Goal: Information Seeking & Learning: Understand process/instructions

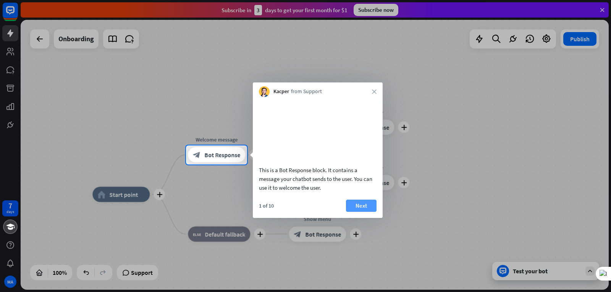
click at [361, 212] on button "Next" at bounding box center [361, 206] width 31 height 12
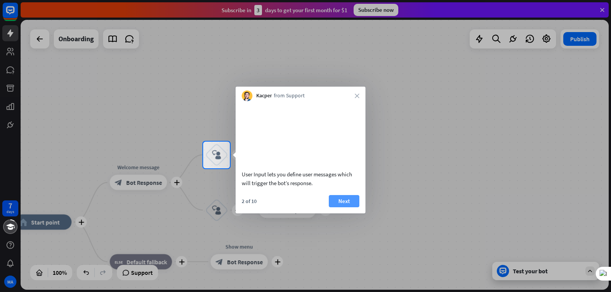
click at [335, 207] on button "Next" at bounding box center [344, 201] width 31 height 12
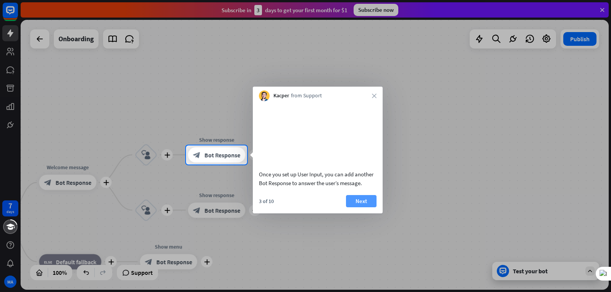
click at [350, 207] on button "Next" at bounding box center [361, 201] width 31 height 12
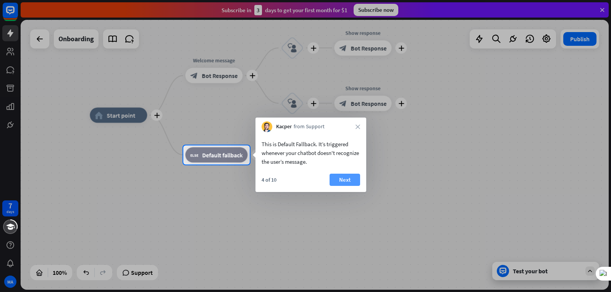
click at [346, 182] on button "Next" at bounding box center [345, 180] width 31 height 12
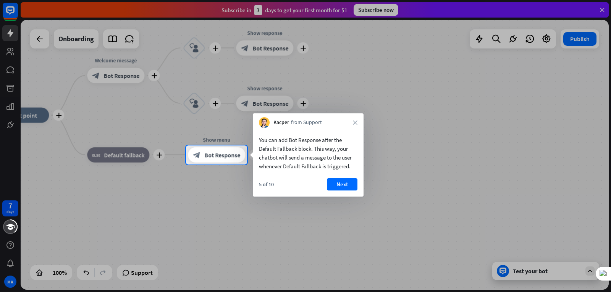
click at [346, 182] on button "Next" at bounding box center [342, 184] width 31 height 12
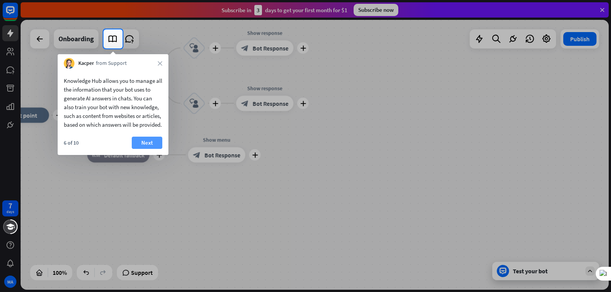
click at [145, 149] on button "Next" at bounding box center [147, 143] width 31 height 12
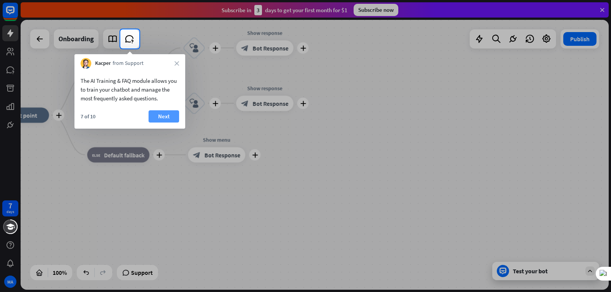
click at [172, 115] on button "Next" at bounding box center [164, 116] width 31 height 12
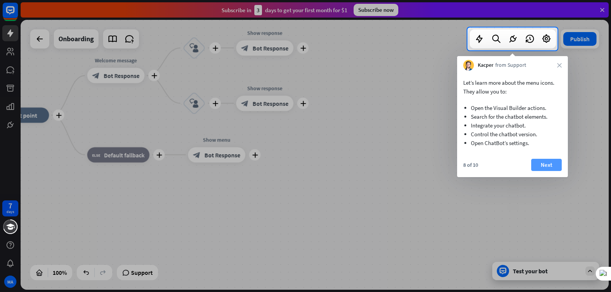
click at [544, 160] on button "Next" at bounding box center [546, 165] width 31 height 12
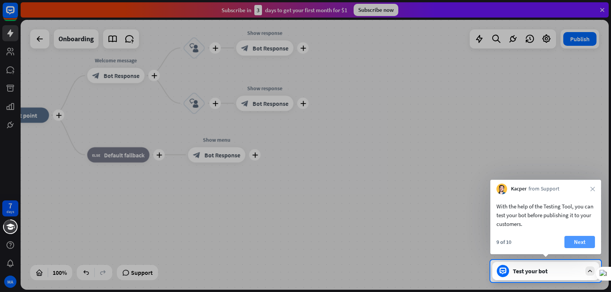
click at [573, 245] on button "Next" at bounding box center [580, 242] width 31 height 12
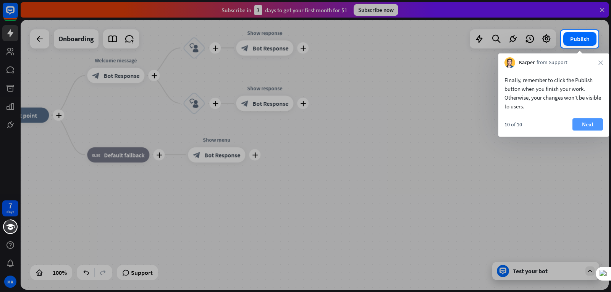
click at [587, 126] on button "Next" at bounding box center [588, 124] width 31 height 12
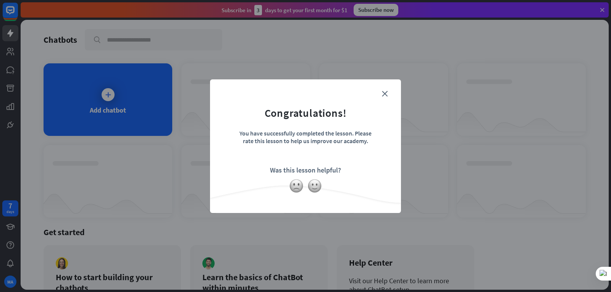
click at [389, 95] on form "Congratulations! You have successfully completed the lesson. Please rate this l…" at bounding box center [306, 134] width 172 height 91
click at [382, 97] on form "Congratulations! You have successfully completed the lesson. Please rate this l…" at bounding box center [306, 134] width 172 height 91
click at [314, 179] on img at bounding box center [314, 186] width 15 height 15
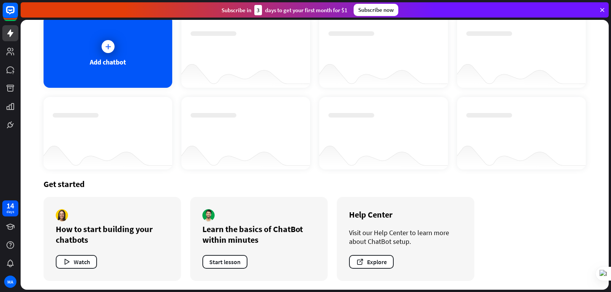
scroll to position [49, 0]
drag, startPoint x: 319, startPoint y: 187, endPoint x: 309, endPoint y: 193, distance: 11.3
click at [312, 191] on div "Get started How to start building your chatbots Watch Learn the basics of ChatB…" at bounding box center [315, 229] width 542 height 121
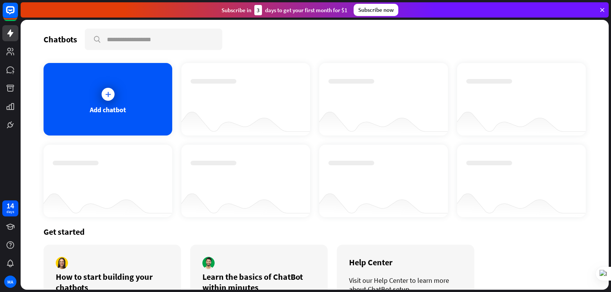
scroll to position [0, 0]
click at [116, 103] on div "Add chatbot" at bounding box center [108, 99] width 129 height 73
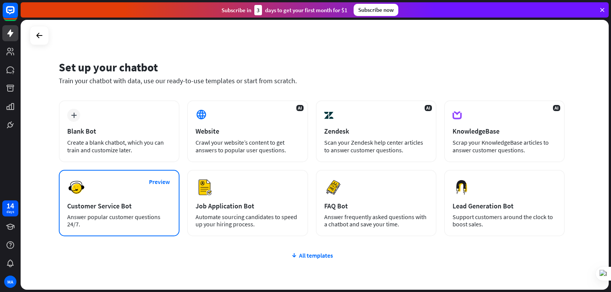
click at [124, 199] on div "Preview Customer Service Bot Answer popular customer questions 24/7." at bounding box center [119, 203] width 121 height 66
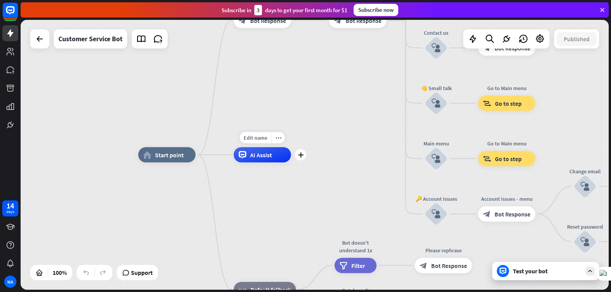
drag, startPoint x: 261, startPoint y: 162, endPoint x: 268, endPoint y: 159, distance: 7.9
